Goal: Information Seeking & Learning: Check status

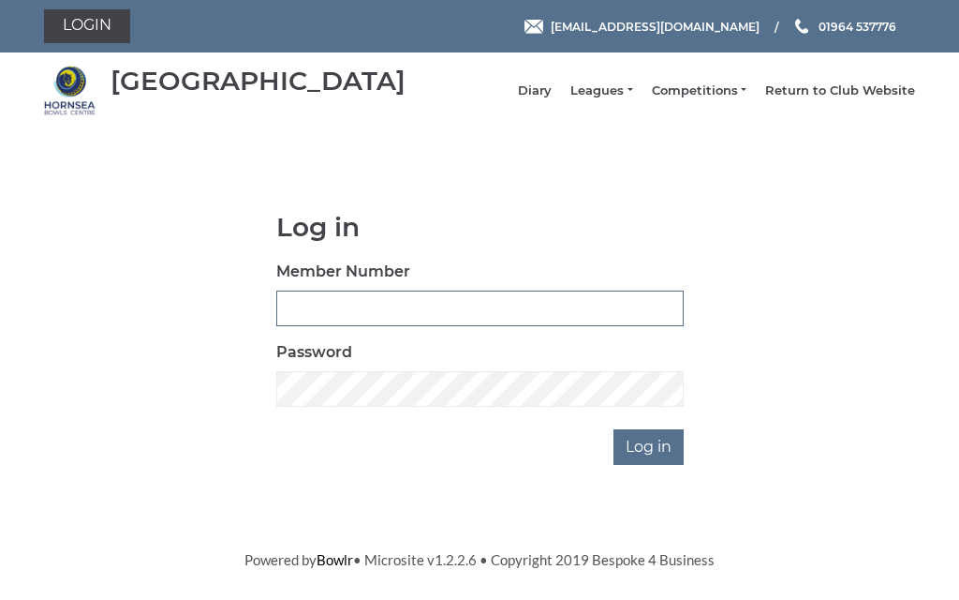
click at [410, 311] on input "Member Number" at bounding box center [479, 308] width 407 height 36
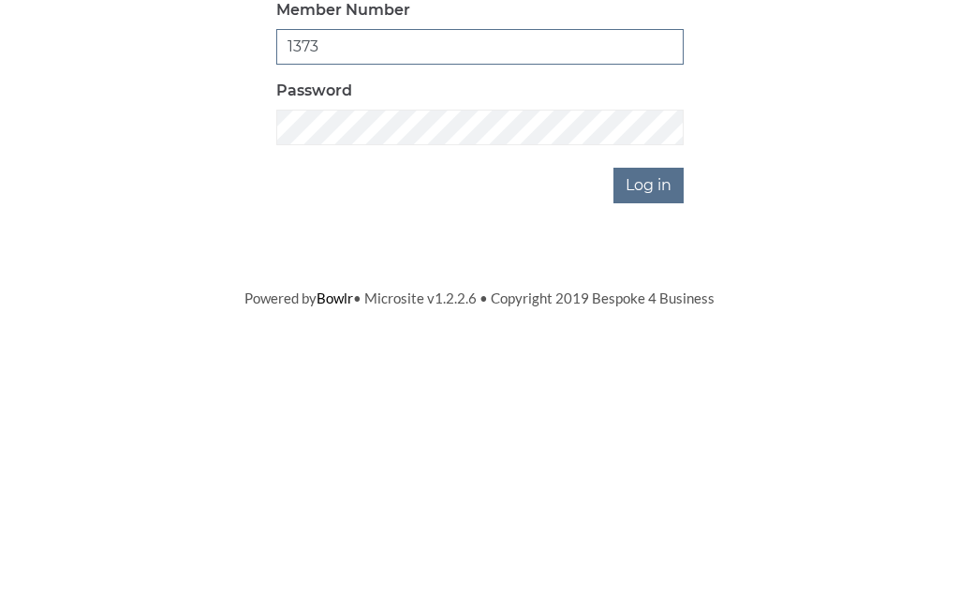
type input "1373"
click at [674, 429] on input "Log in" at bounding box center [649, 447] width 70 height 36
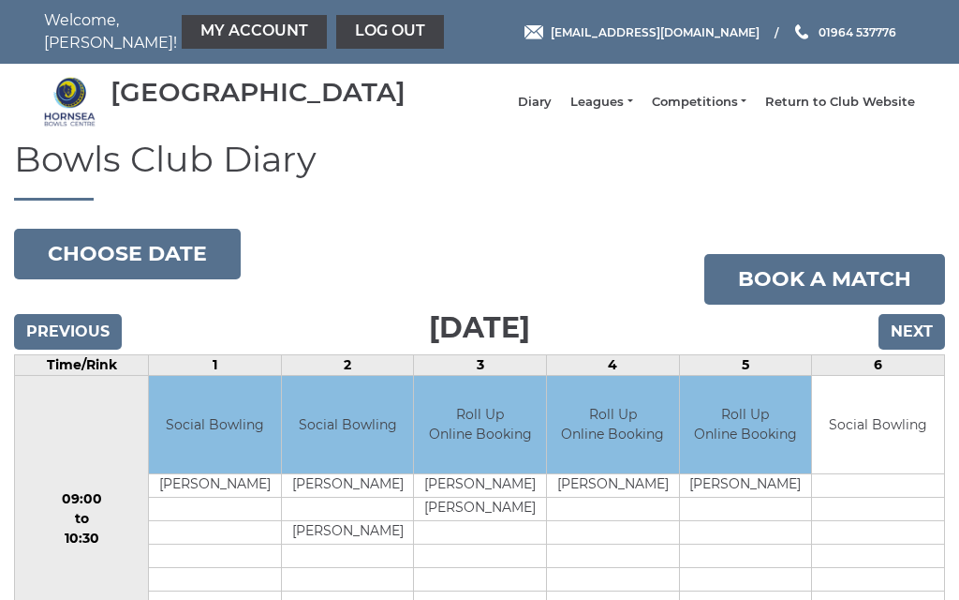
click at [632, 111] on link "Leagues" at bounding box center [601, 102] width 62 height 17
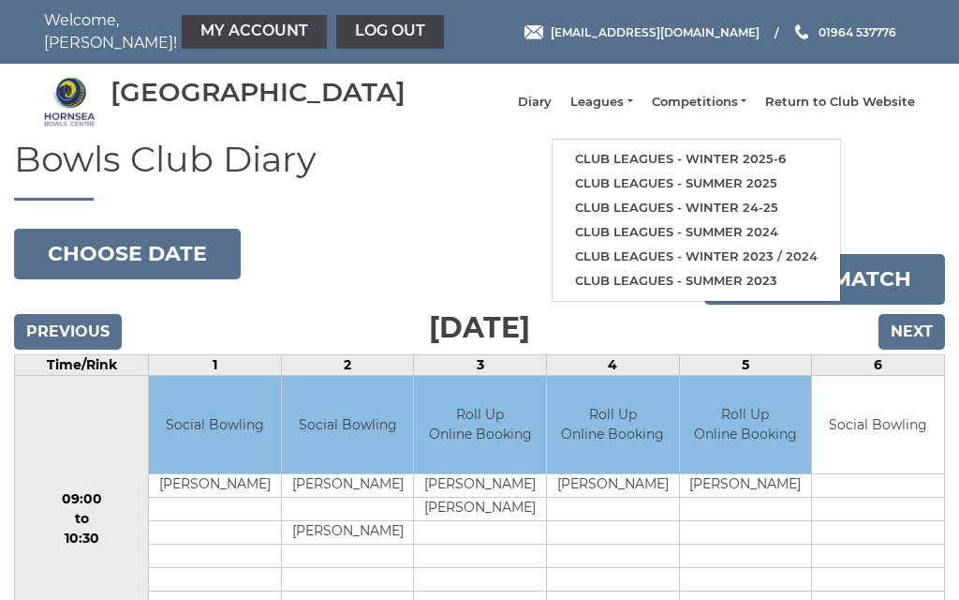
click at [750, 165] on link "Club leagues - Winter 2025-6" at bounding box center [697, 159] width 288 height 24
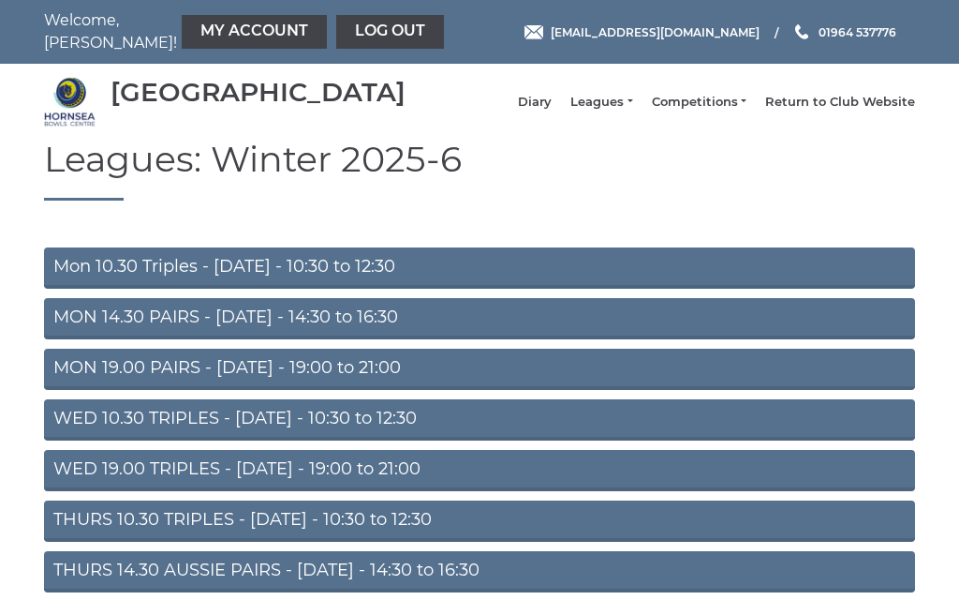
click at [231, 278] on link "Mon 10.30 Triples - Monday - 10:30 to 12:30" at bounding box center [479, 267] width 871 height 41
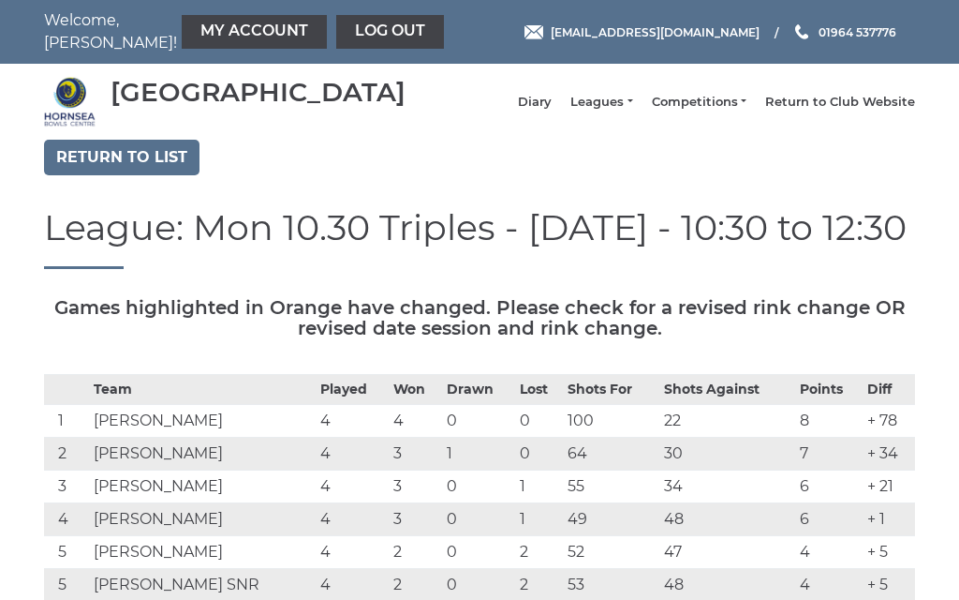
click at [549, 111] on link "Diary" at bounding box center [535, 102] width 34 height 17
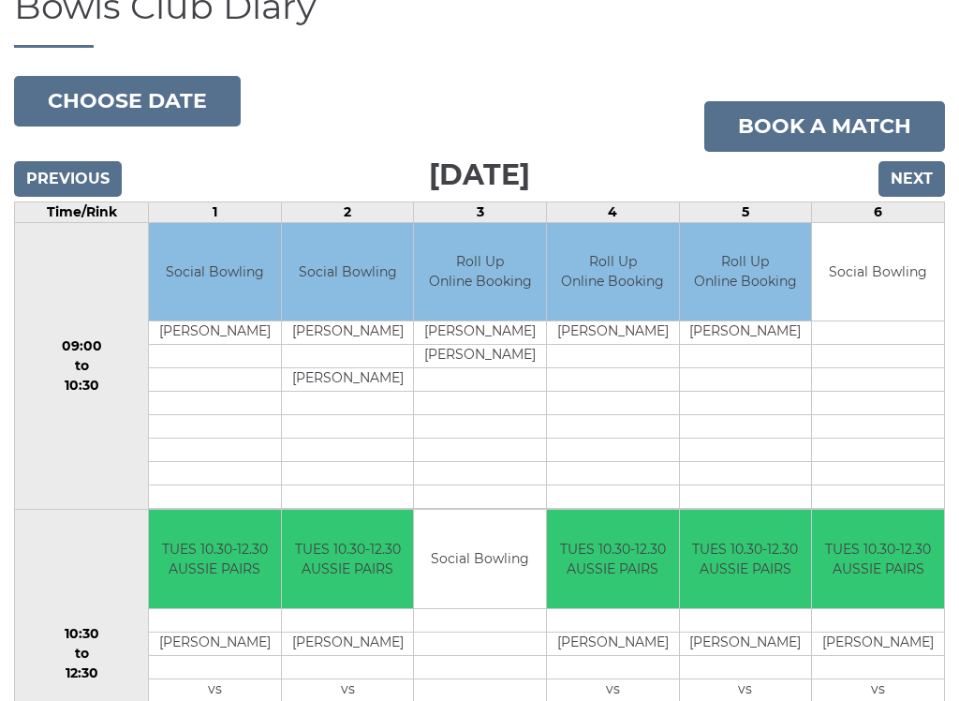
scroll to position [149, 0]
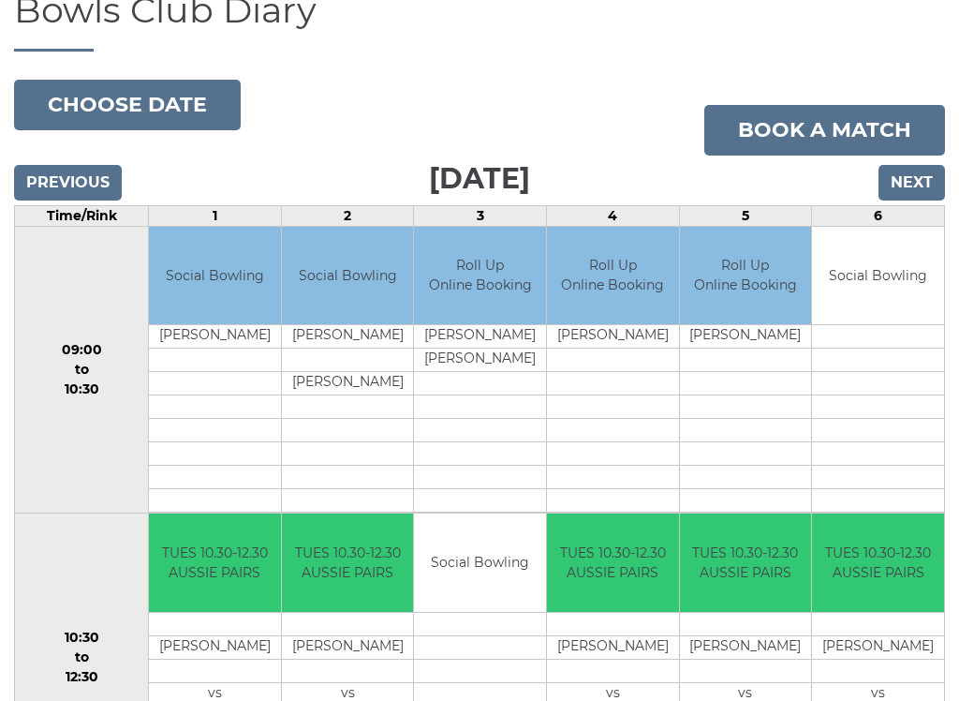
click at [922, 200] on input "Next" at bounding box center [912, 183] width 67 height 36
click at [930, 165] on input "Next" at bounding box center [912, 183] width 67 height 36
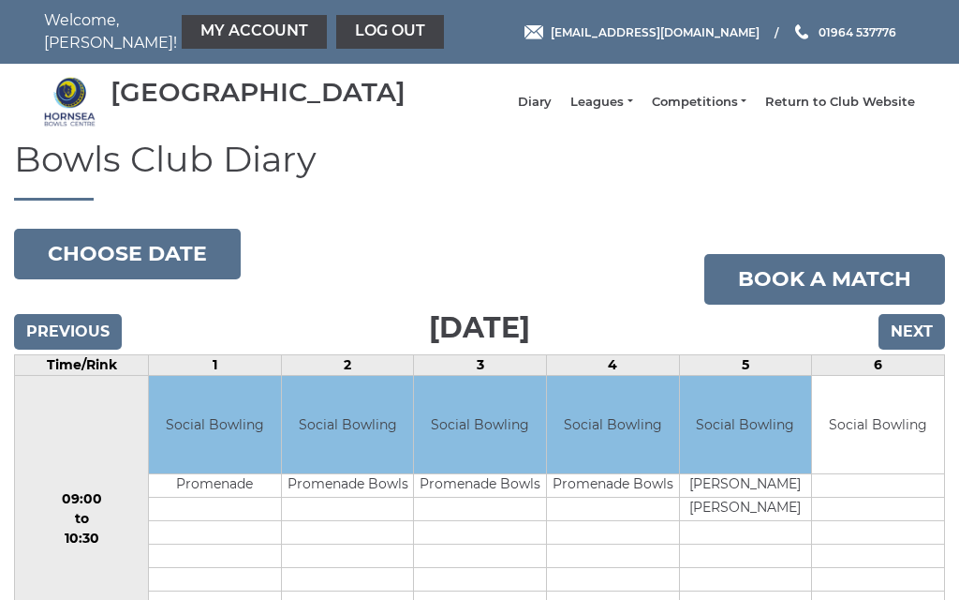
click at [924, 349] on input "Next" at bounding box center [912, 332] width 67 height 36
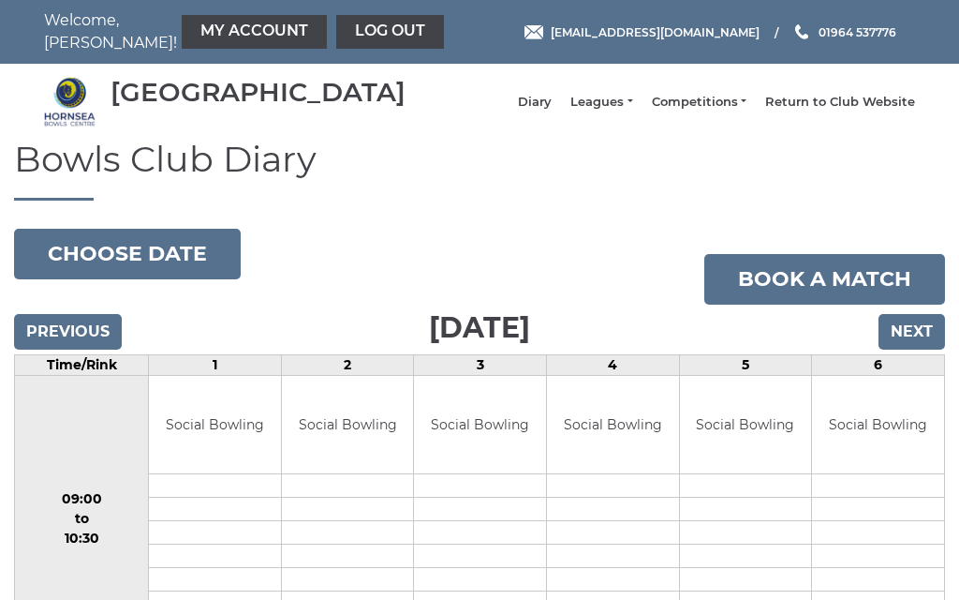
click at [914, 349] on input "Next" at bounding box center [912, 332] width 67 height 36
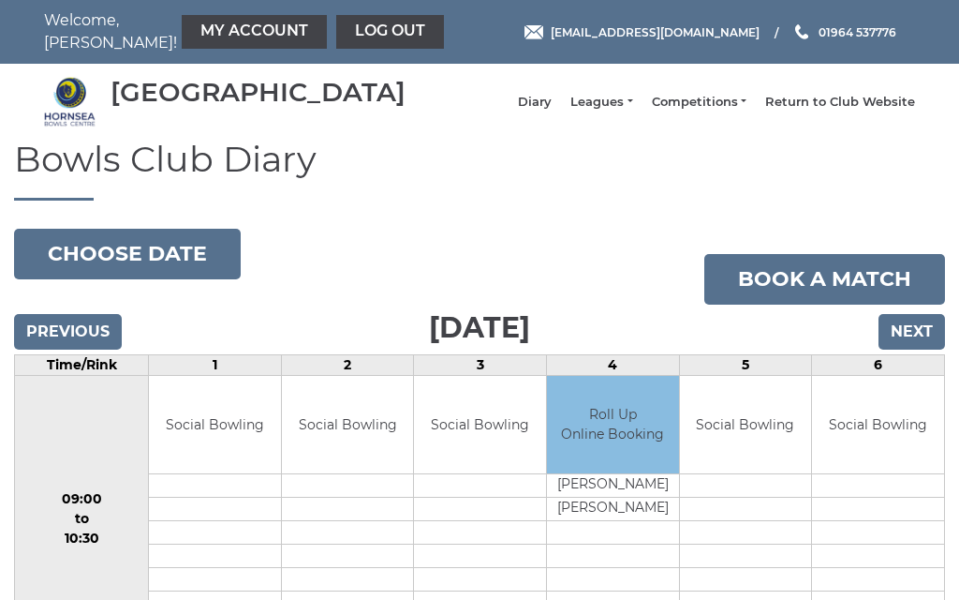
click at [348, 38] on link "Log out" at bounding box center [390, 32] width 108 height 34
